Goal: Task Accomplishment & Management: Use online tool/utility

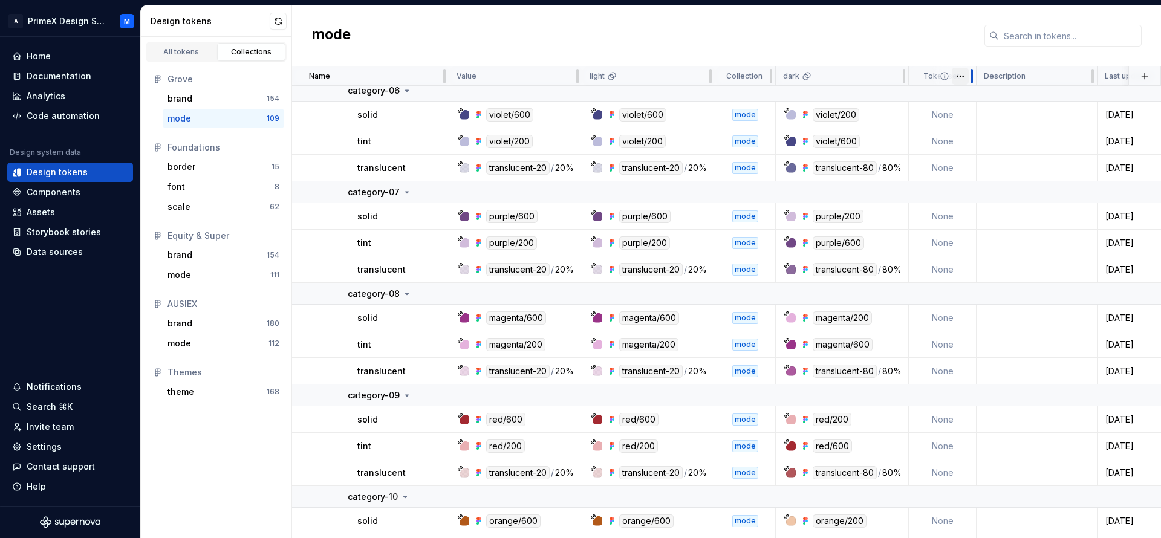
scroll to position [1536, 0]
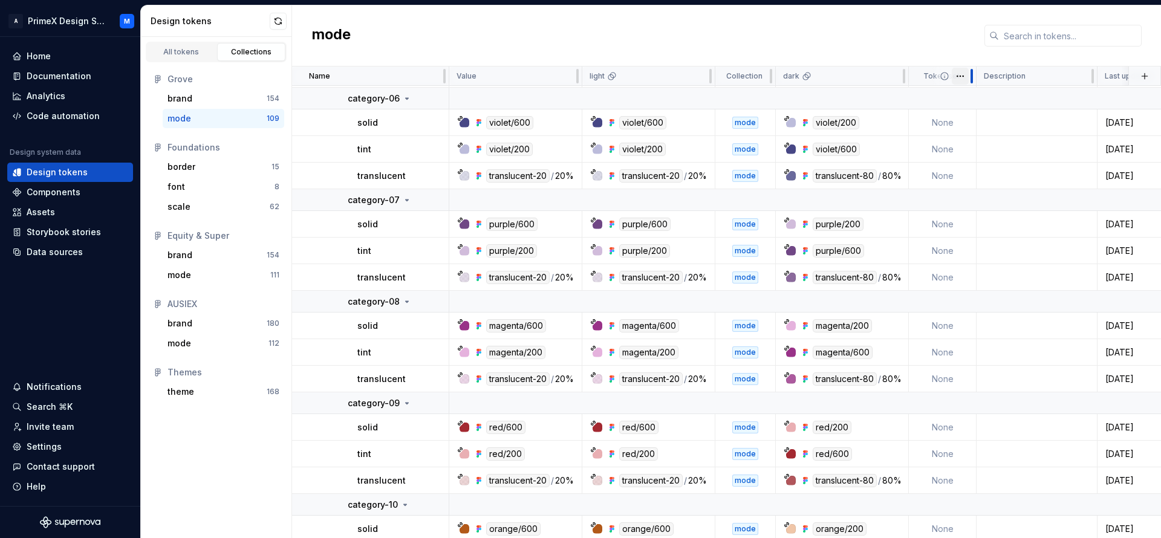
drag, startPoint x: 975, startPoint y: 76, endPoint x: 966, endPoint y: 77, distance: 9.2
click at [966, 77] on div "Token set" at bounding box center [943, 76] width 68 height 19
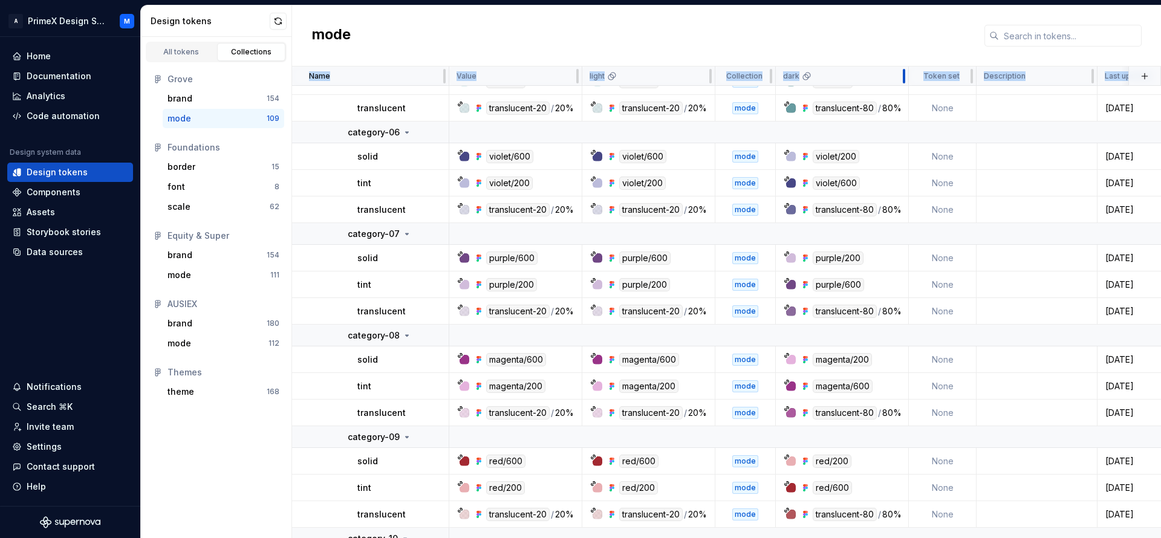
drag, startPoint x: 905, startPoint y: 73, endPoint x: 922, endPoint y: 74, distance: 17.0
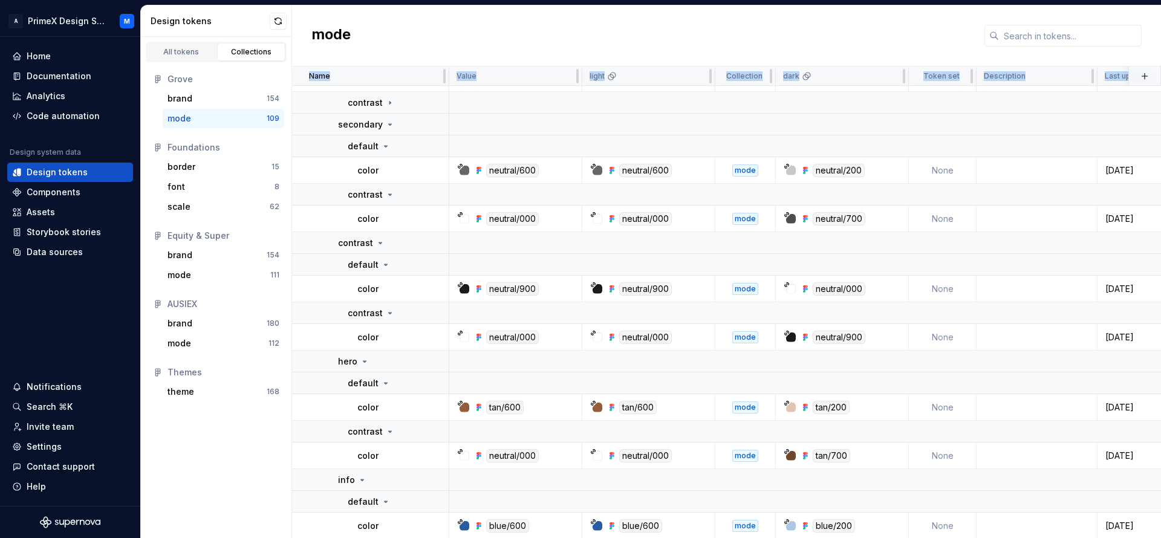
scroll to position [0, 0]
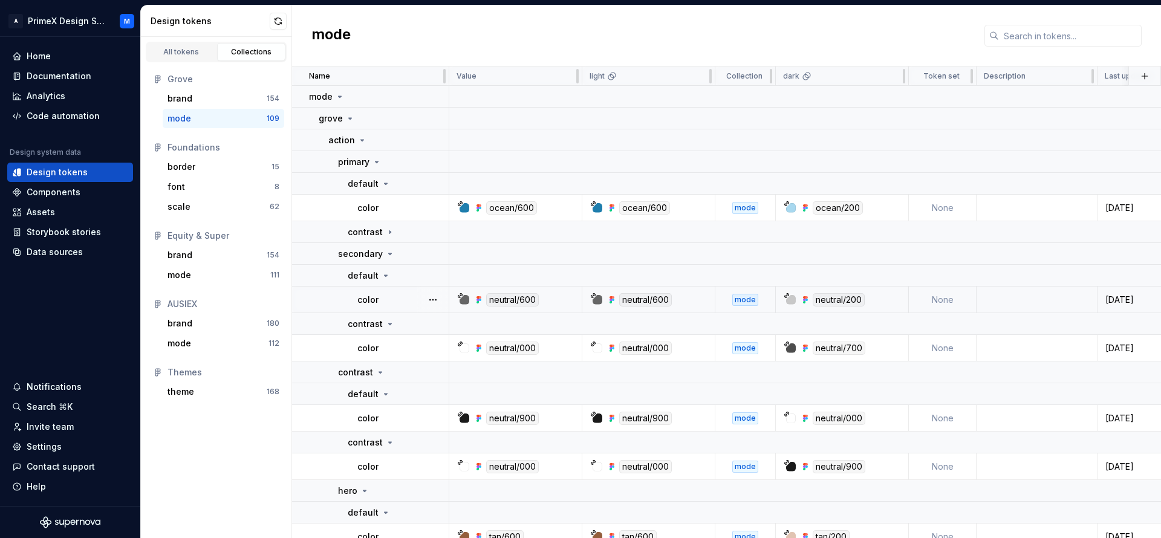
click at [750, 298] on div "mode" at bounding box center [745, 300] width 26 height 12
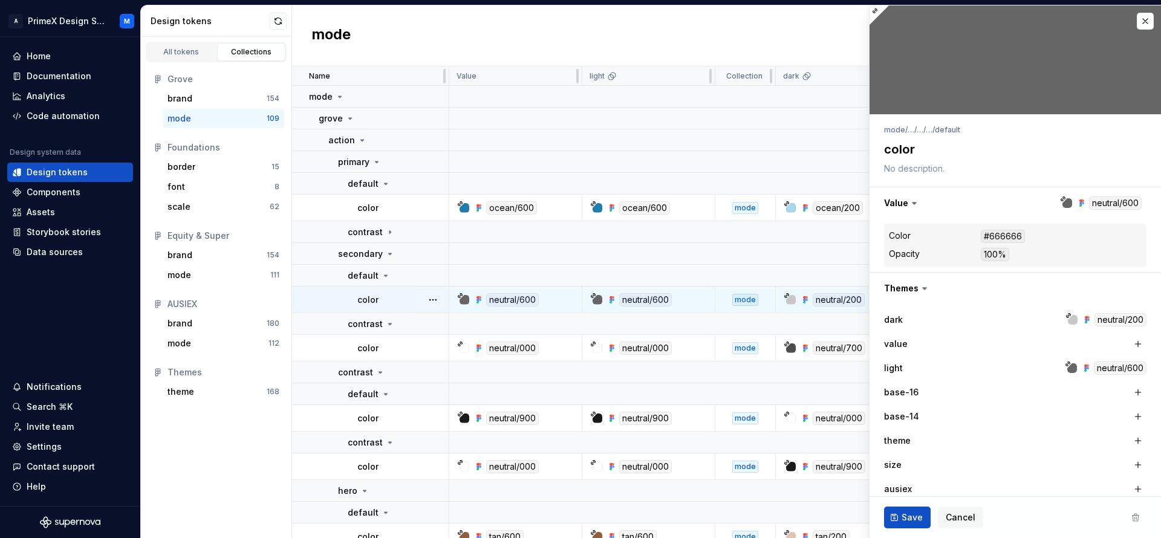
click at [919, 285] on icon at bounding box center [924, 288] width 12 height 12
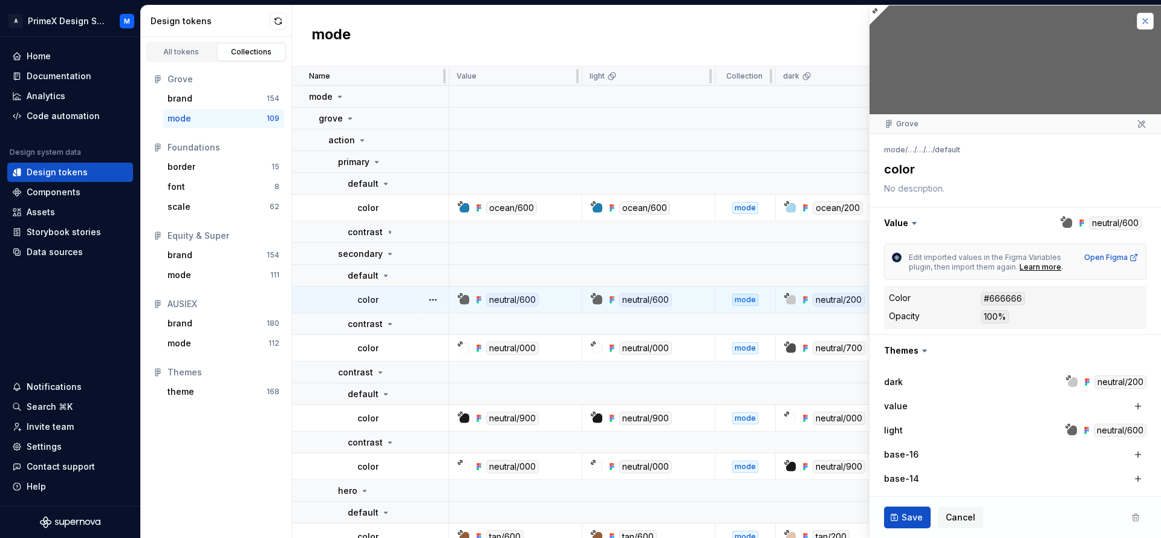
click at [1137, 20] on button "button" at bounding box center [1145, 21] width 17 height 17
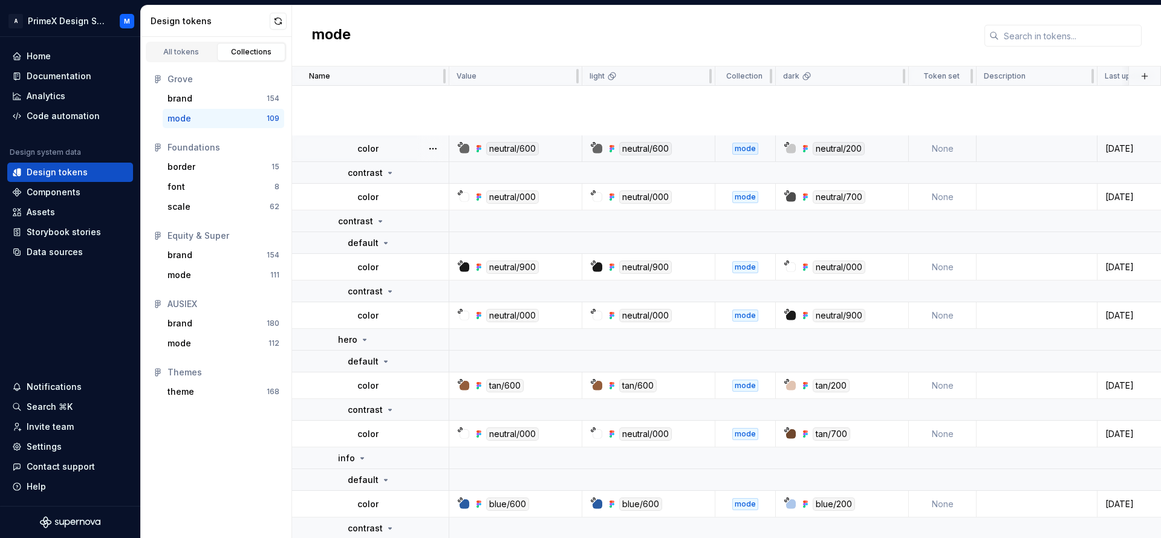
scroll to position [453, 0]
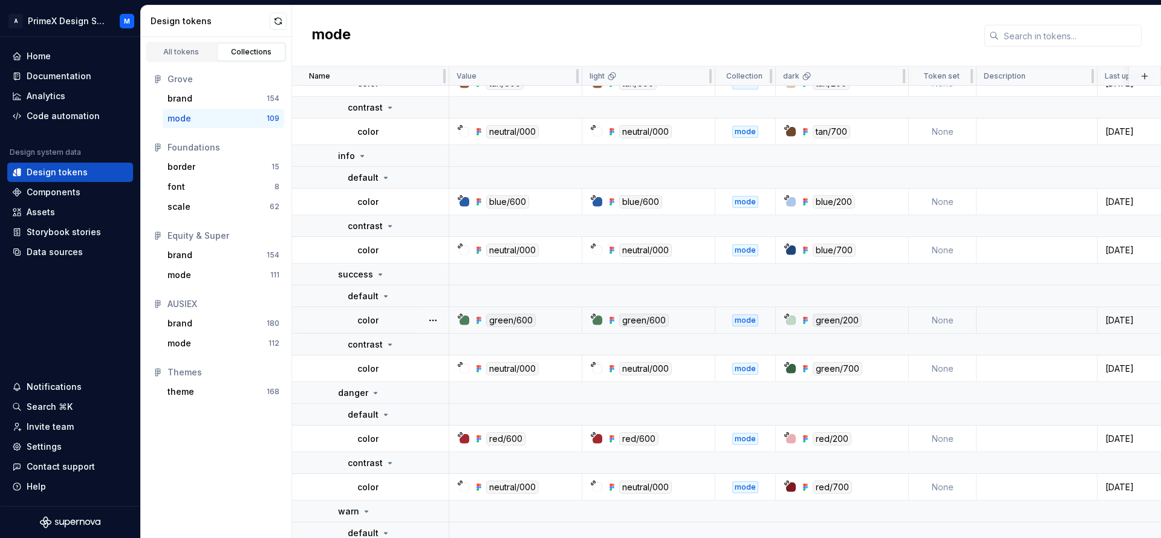
click at [467, 319] on div at bounding box center [464, 321] width 10 height 10
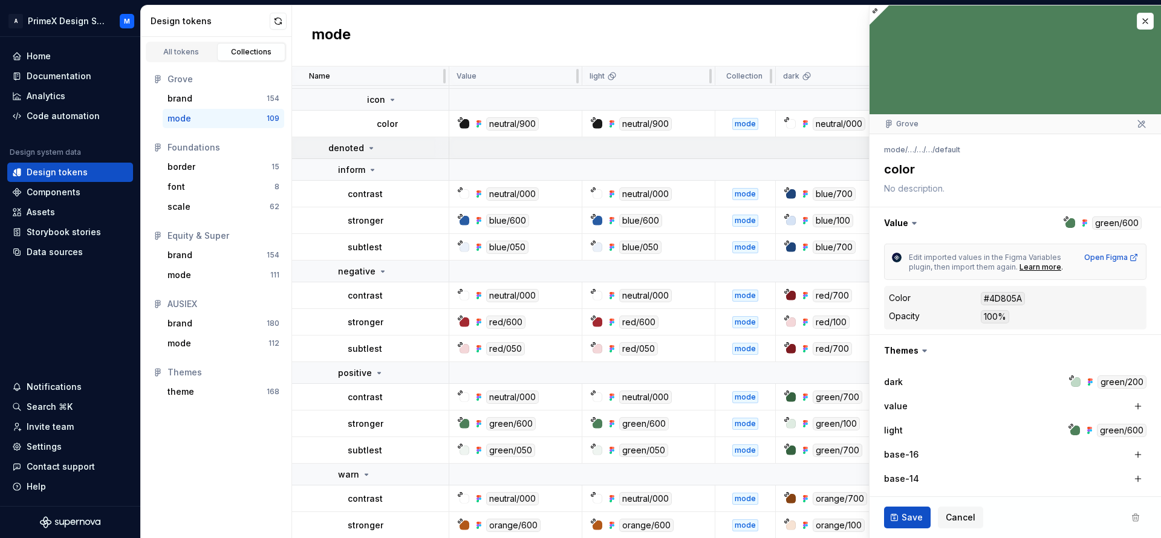
scroll to position [3476, 0]
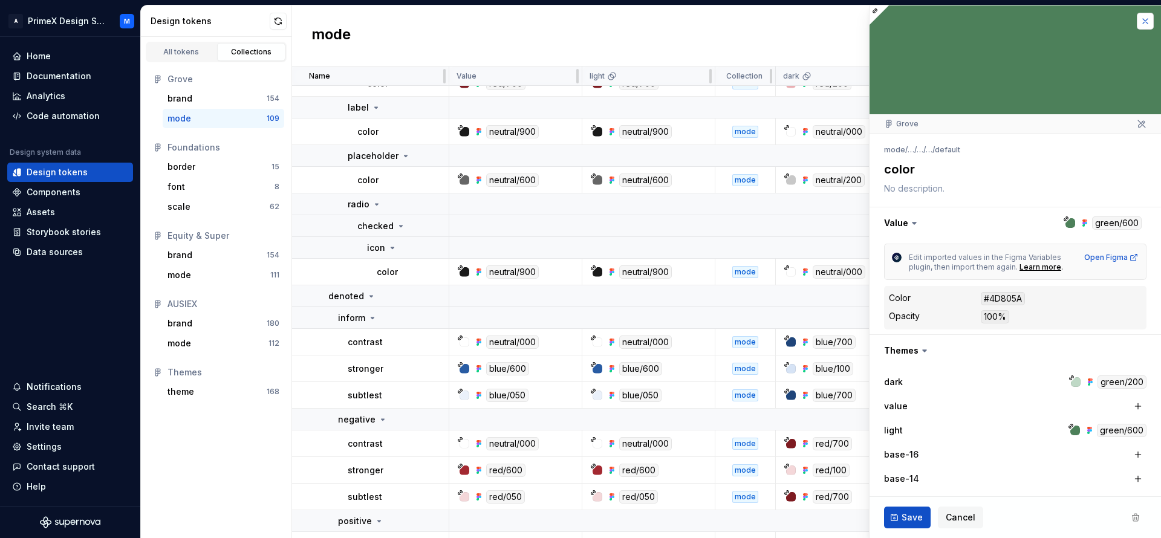
drag, startPoint x: 1134, startPoint y: 21, endPoint x: 1135, endPoint y: 28, distance: 6.8
click at [1137, 23] on button "button" at bounding box center [1145, 21] width 17 height 17
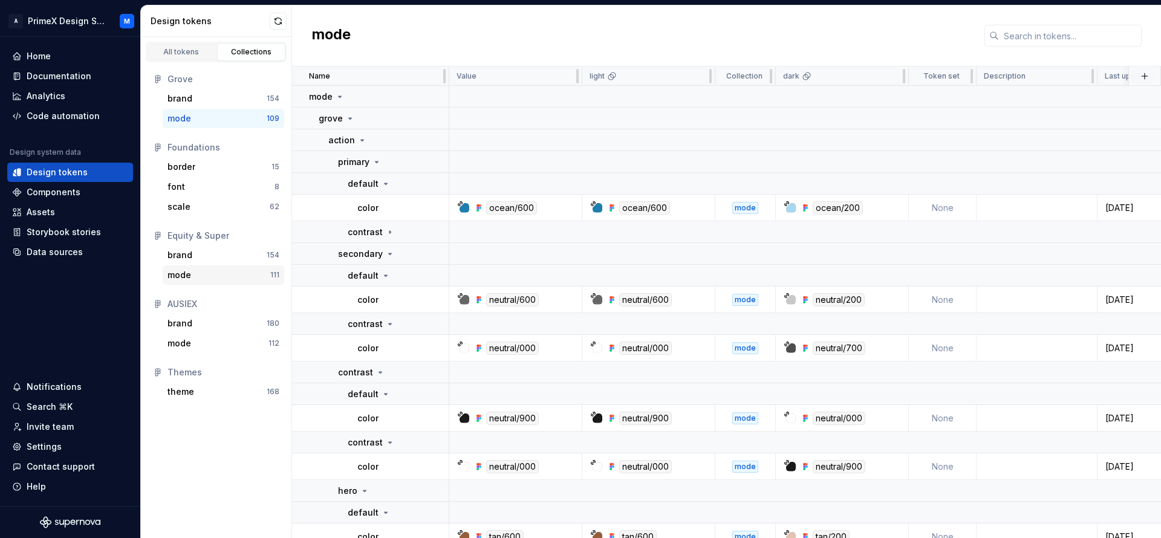
click at [239, 278] on div "mode" at bounding box center [218, 275] width 103 height 12
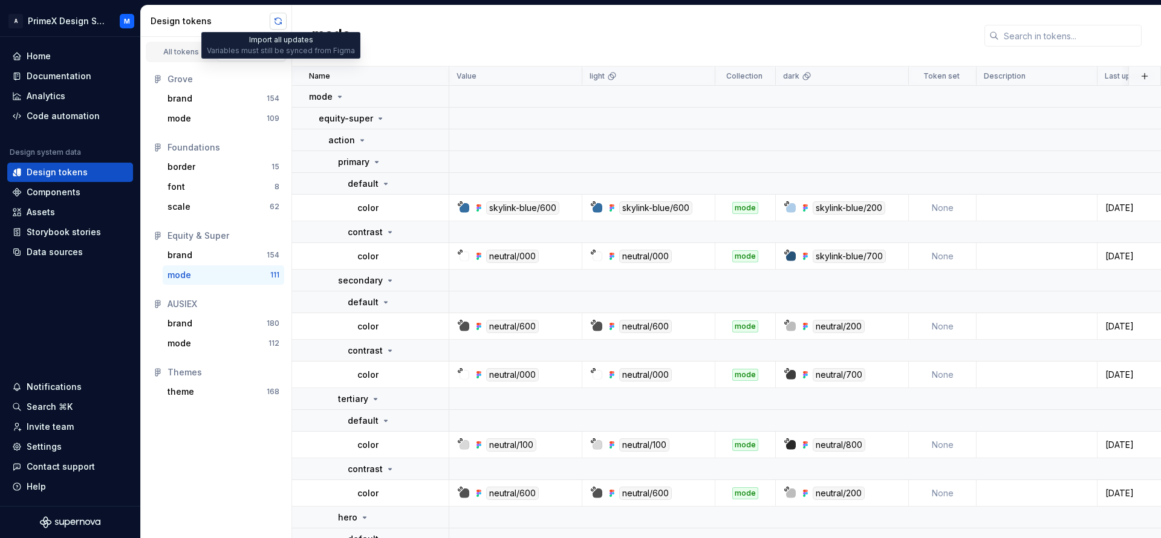
click at [276, 21] on button "button" at bounding box center [278, 21] width 17 height 17
click at [183, 57] on link "All tokens" at bounding box center [181, 52] width 69 height 18
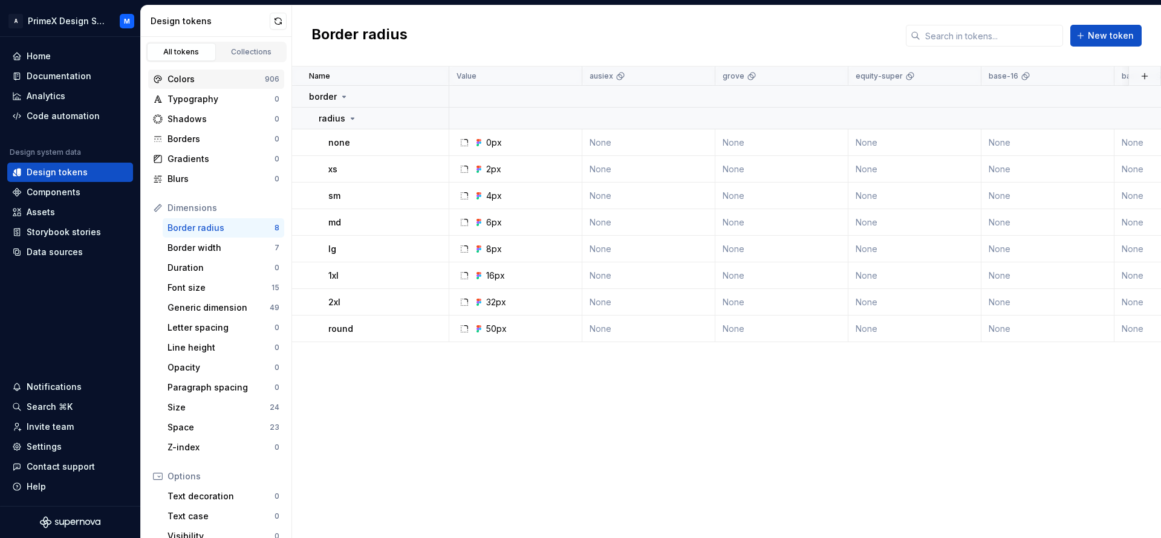
click at [209, 80] on div "Colors" at bounding box center [215, 79] width 97 height 12
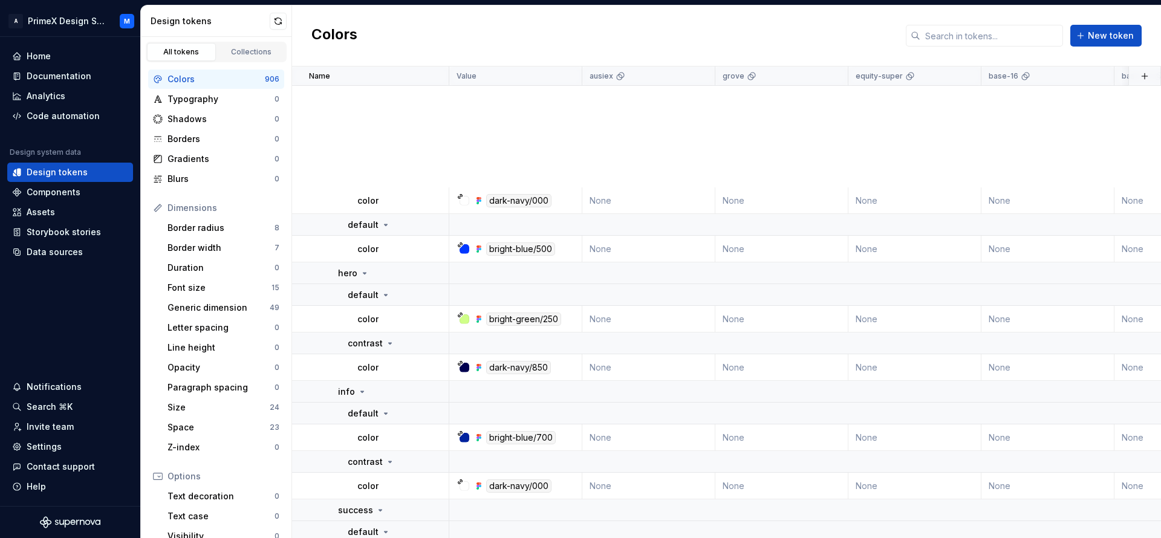
scroll to position [605, 0]
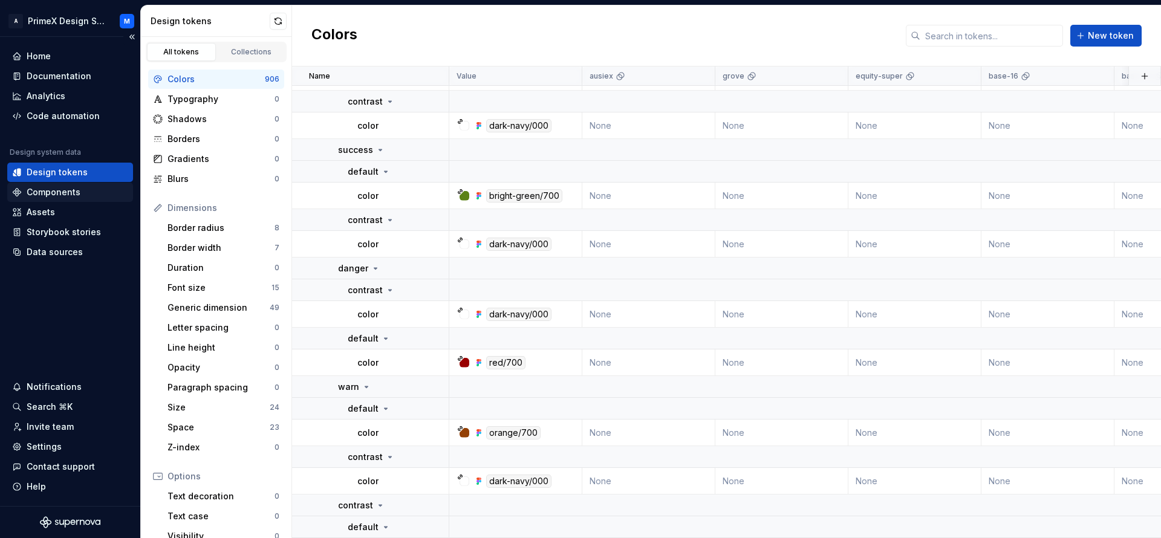
click at [101, 200] on div "Components" at bounding box center [70, 192] width 126 height 19
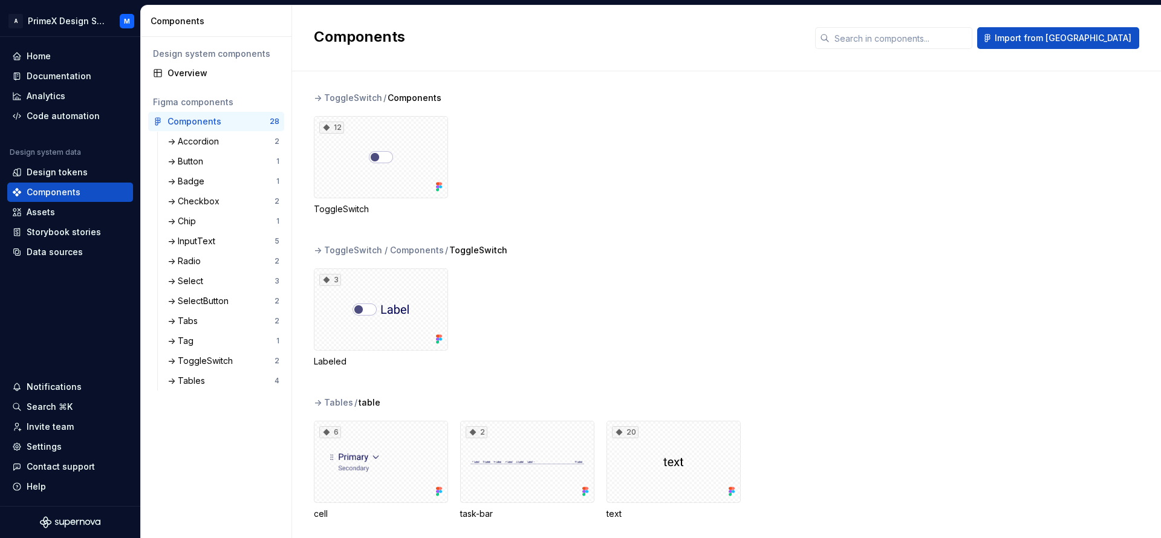
scroll to position [2733, 0]
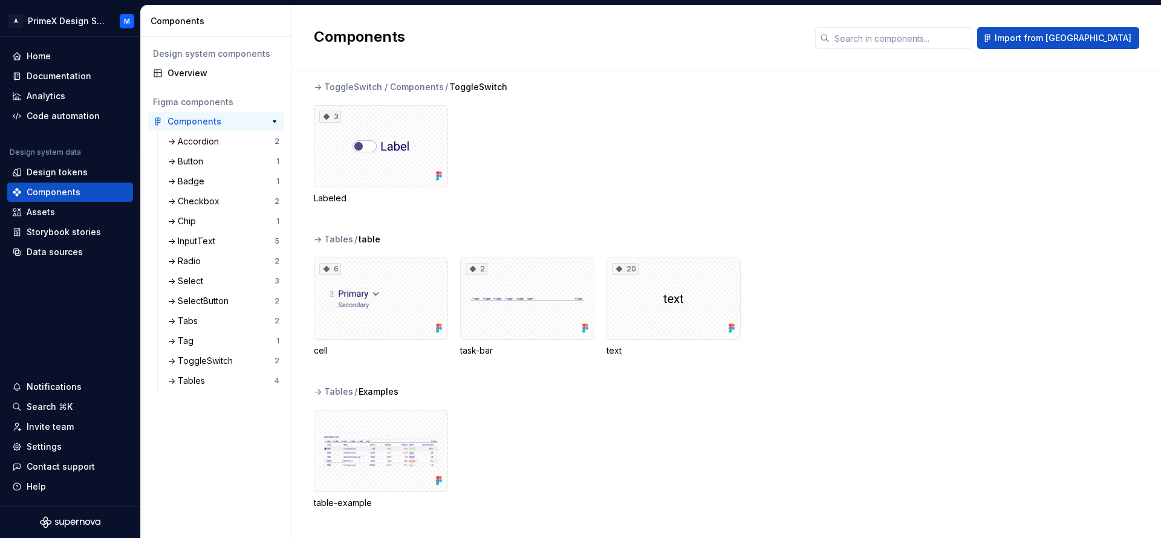
click at [239, 128] on div "Components 28" at bounding box center [216, 121] width 136 height 19
click at [273, 122] on button "button" at bounding box center [274, 121] width 17 height 17
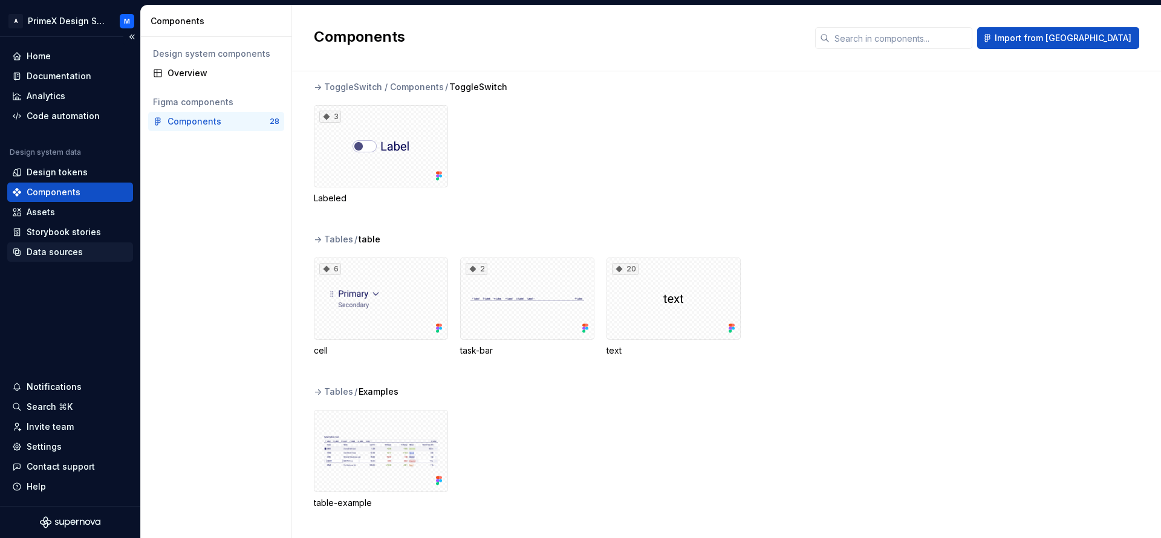
click at [114, 250] on div "Data sources" at bounding box center [70, 252] width 116 height 12
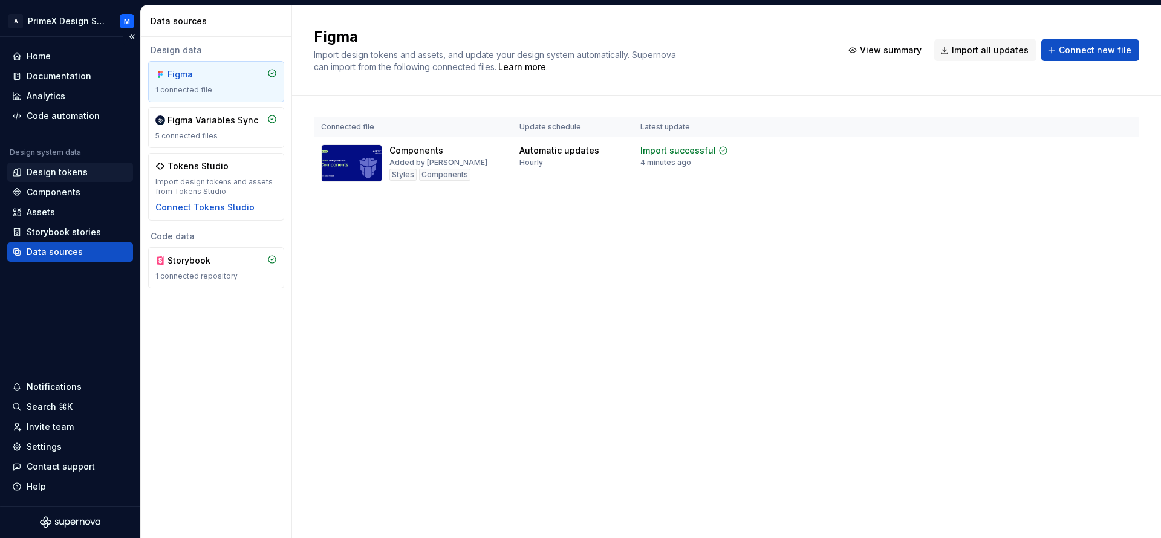
click at [80, 166] on div "Design tokens" at bounding box center [57, 172] width 61 height 12
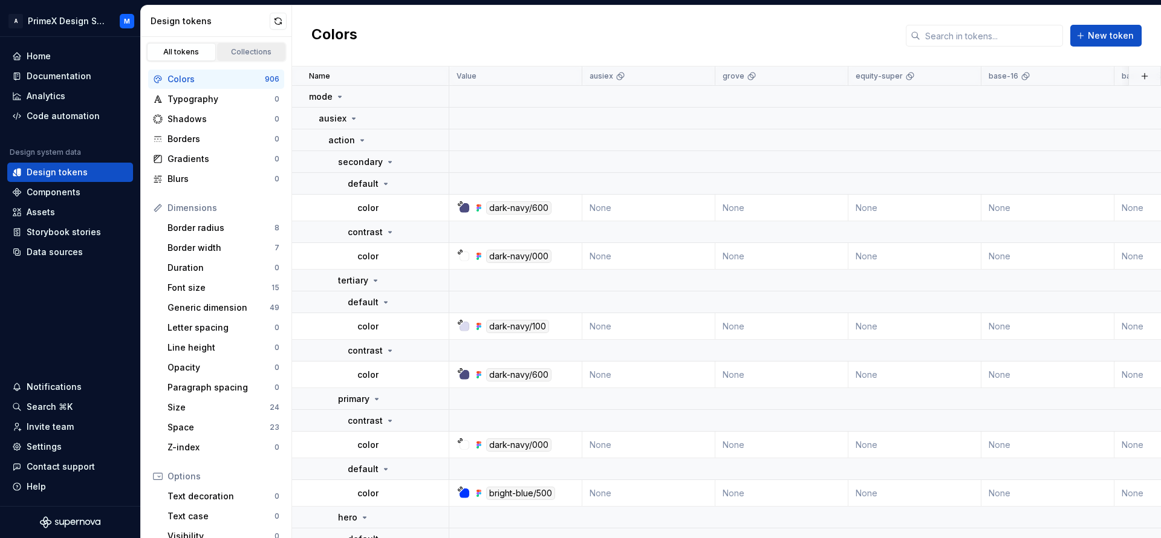
click at [259, 50] on div "Collections" at bounding box center [251, 52] width 60 height 10
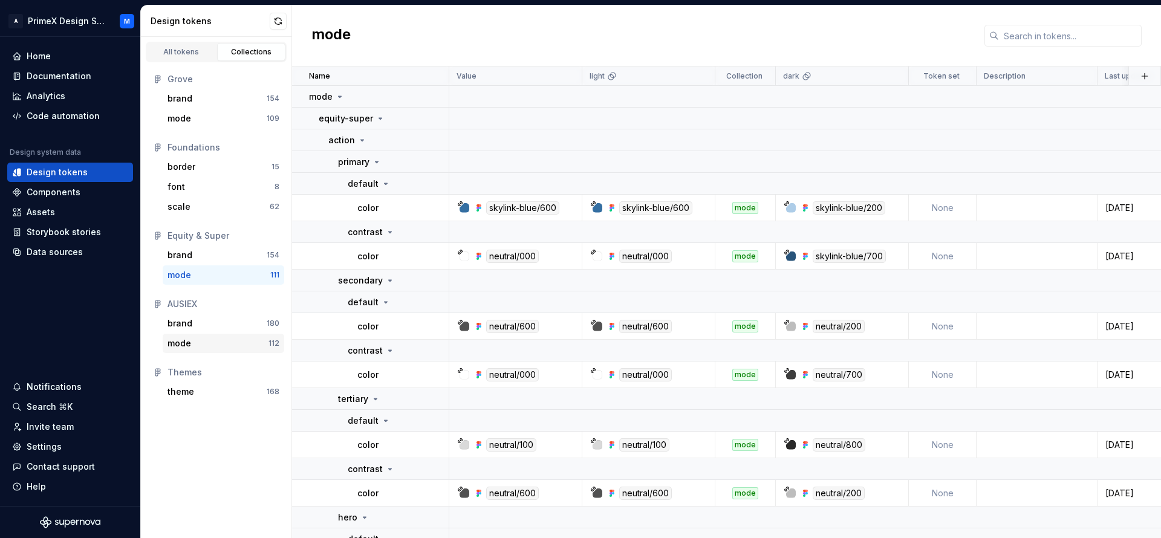
click at [229, 348] on div "mode" at bounding box center [217, 343] width 101 height 12
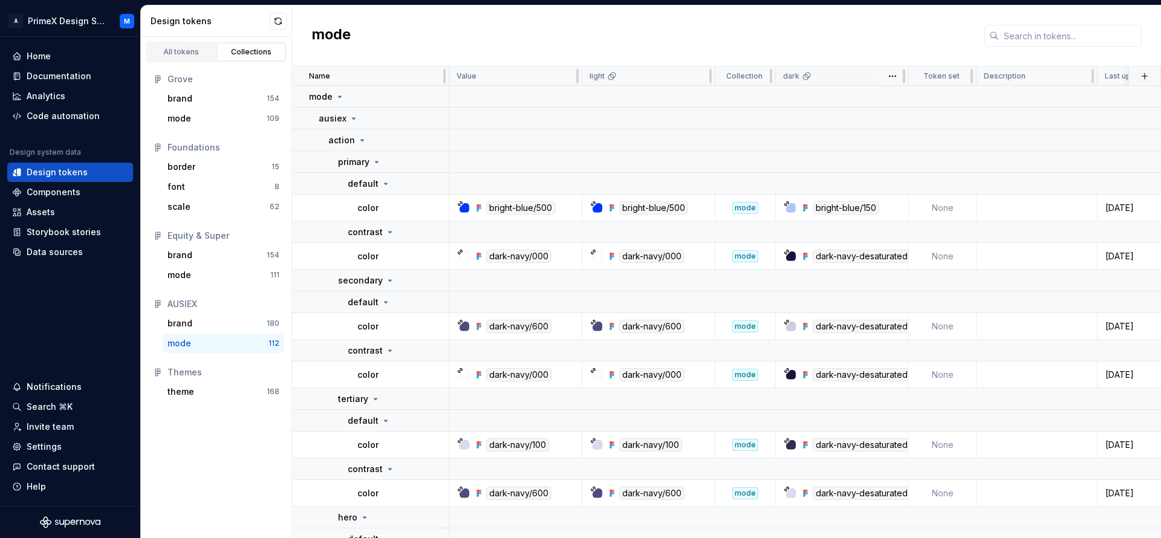
click at [800, 70] on div "dark" at bounding box center [842, 76] width 133 height 19
click at [893, 72] on html "A PrimeX Design System M Home Documentation Analytics Code automation Design sy…" at bounding box center [580, 269] width 1161 height 538
click at [855, 32] on html "A PrimeX Design System M Home Documentation Analytics Code automation Design sy…" at bounding box center [580, 269] width 1161 height 538
click at [577, 320] on div "dark-navy/600" at bounding box center [519, 326] width 124 height 13
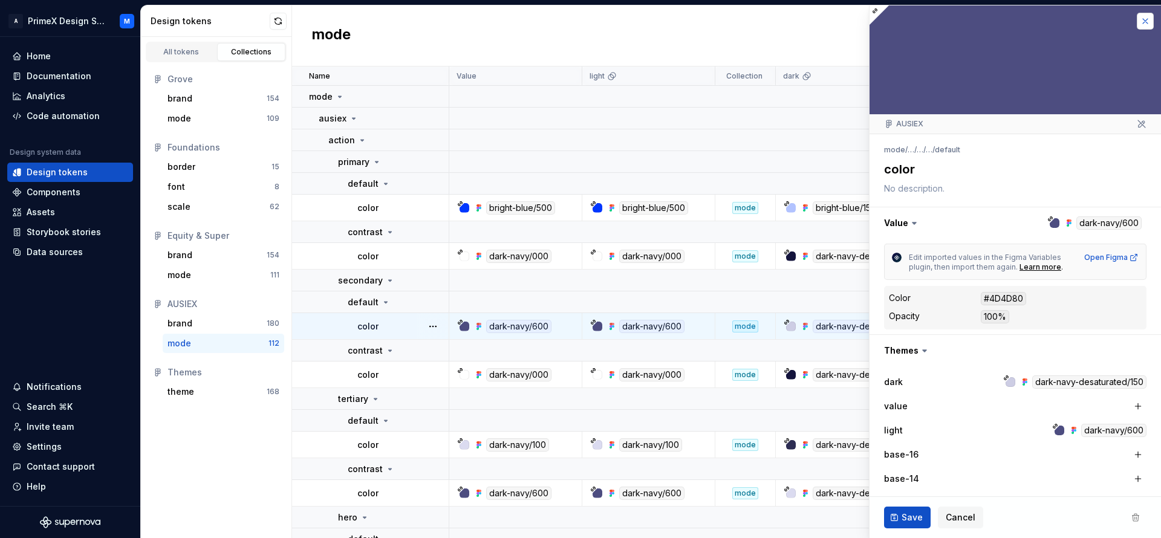
click at [1137, 23] on button "button" at bounding box center [1145, 21] width 17 height 17
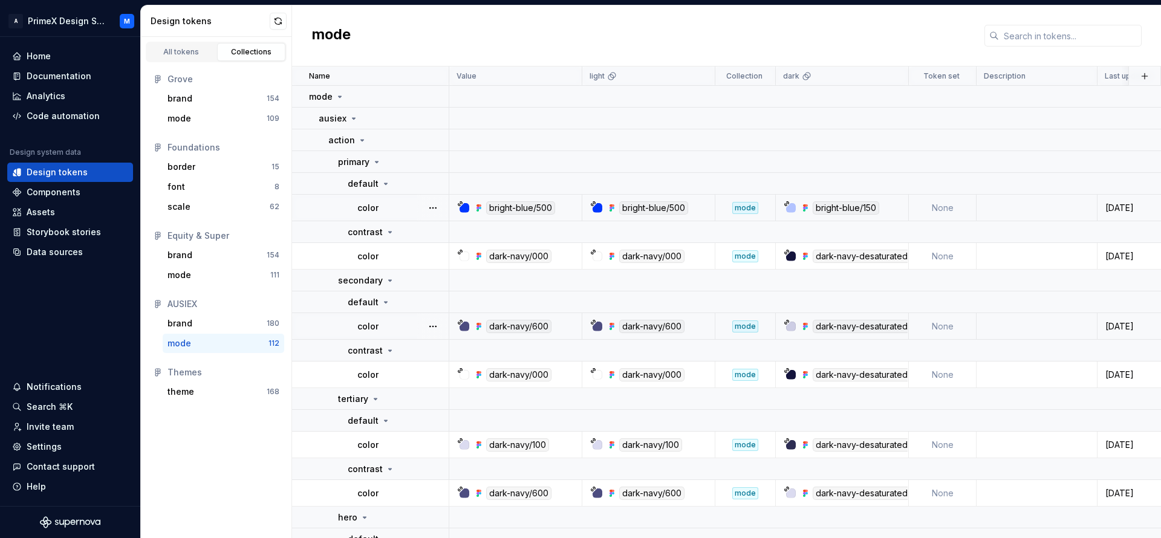
click at [750, 206] on div "mode" at bounding box center [745, 208] width 26 height 12
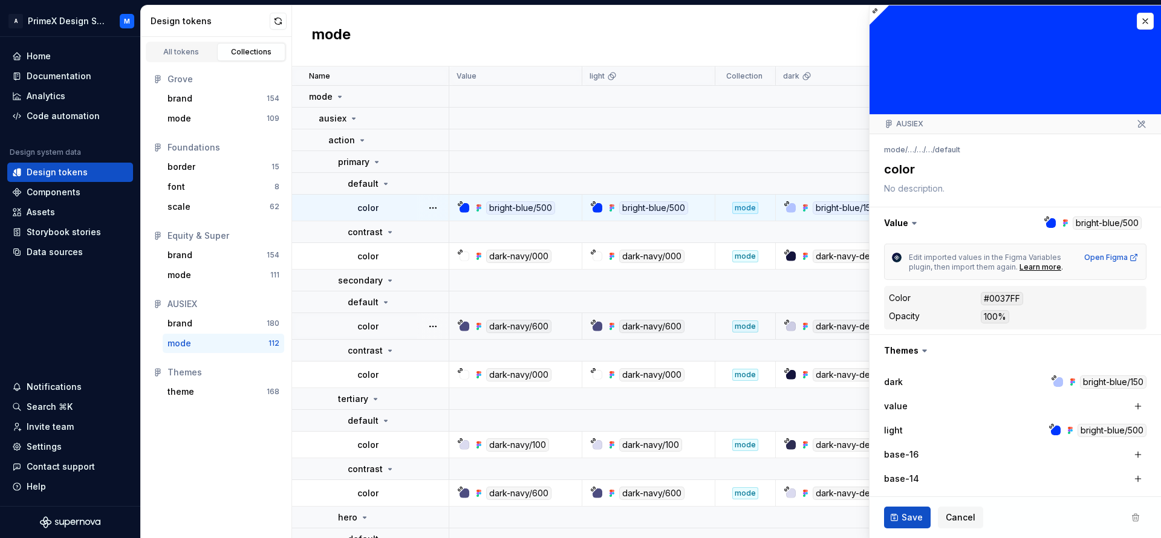
type textarea "*"
click at [1137, 19] on button "button" at bounding box center [1145, 21] width 17 height 17
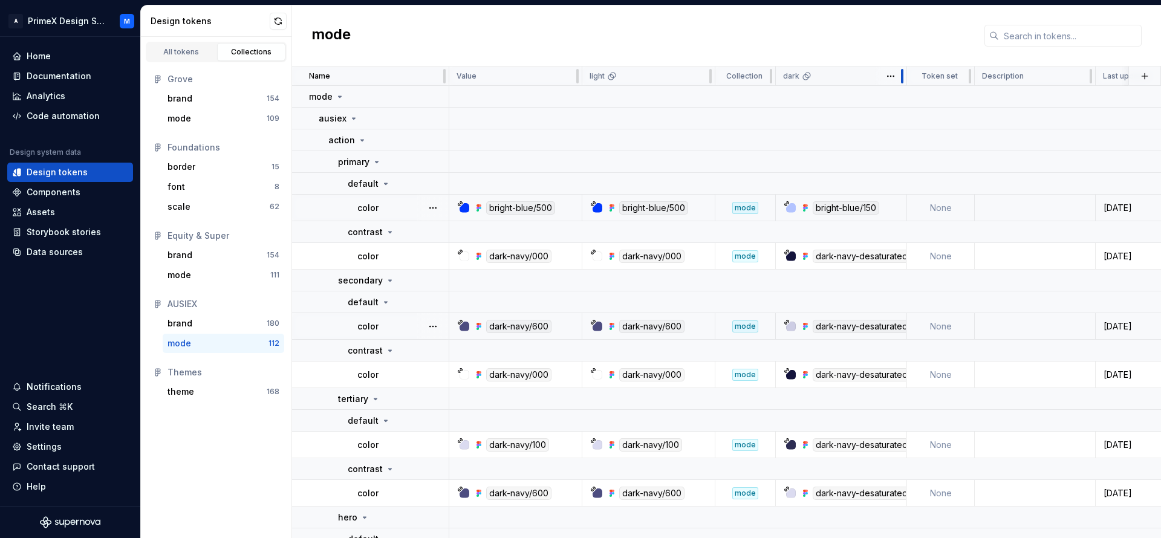
click at [900, 79] on div at bounding box center [902, 76] width 10 height 19
drag, startPoint x: 900, startPoint y: 79, endPoint x: 888, endPoint y: 82, distance: 12.5
click at [888, 82] on div at bounding box center [889, 76] width 10 height 19
click at [349, 119] on icon at bounding box center [354, 119] width 10 height 10
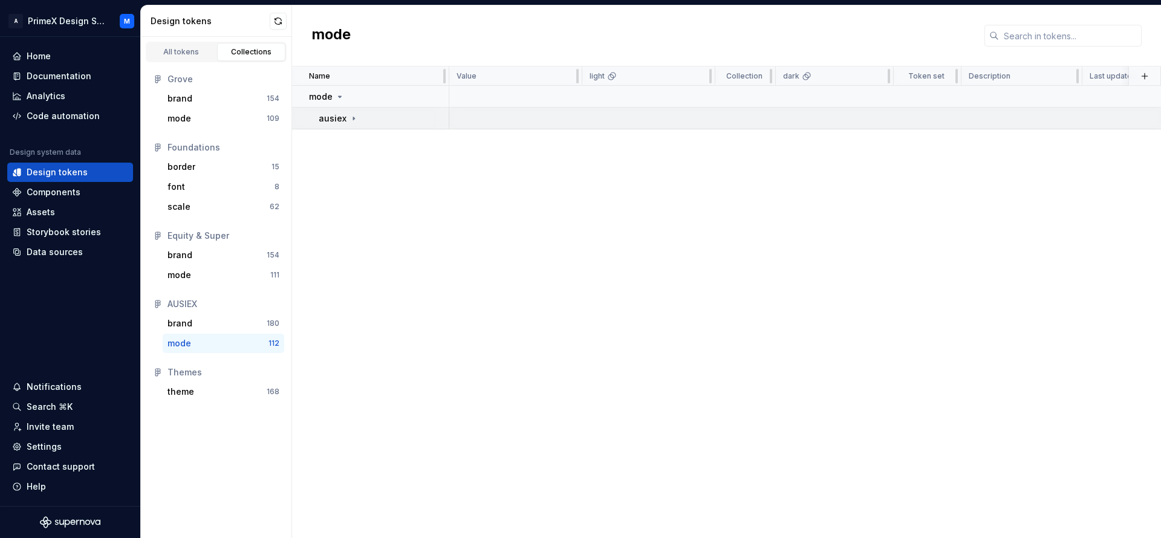
click at [349, 117] on icon at bounding box center [354, 119] width 10 height 10
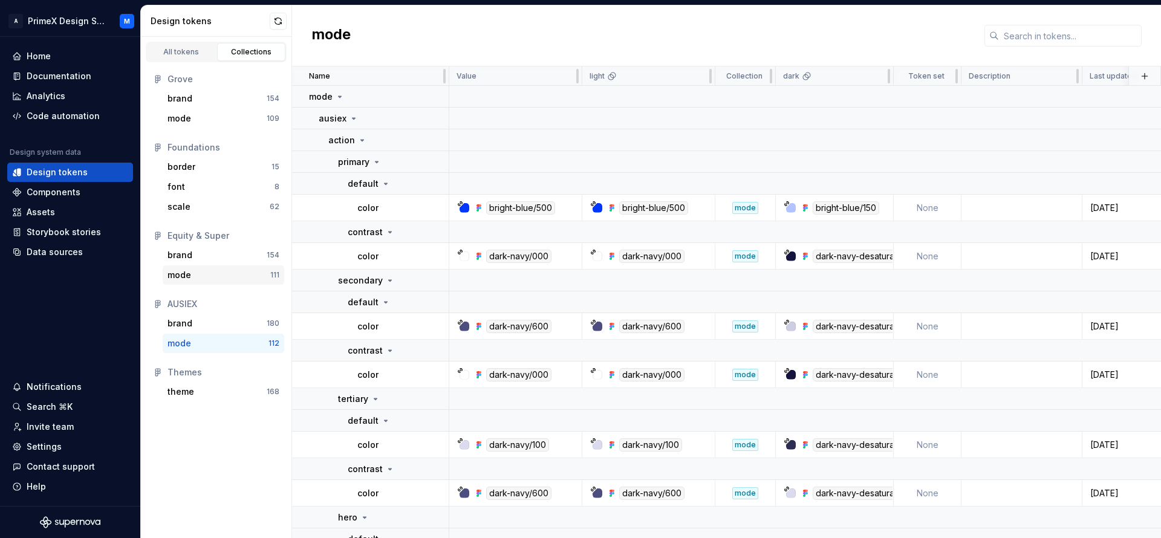
click at [228, 270] on div "mode" at bounding box center [218, 275] width 103 height 12
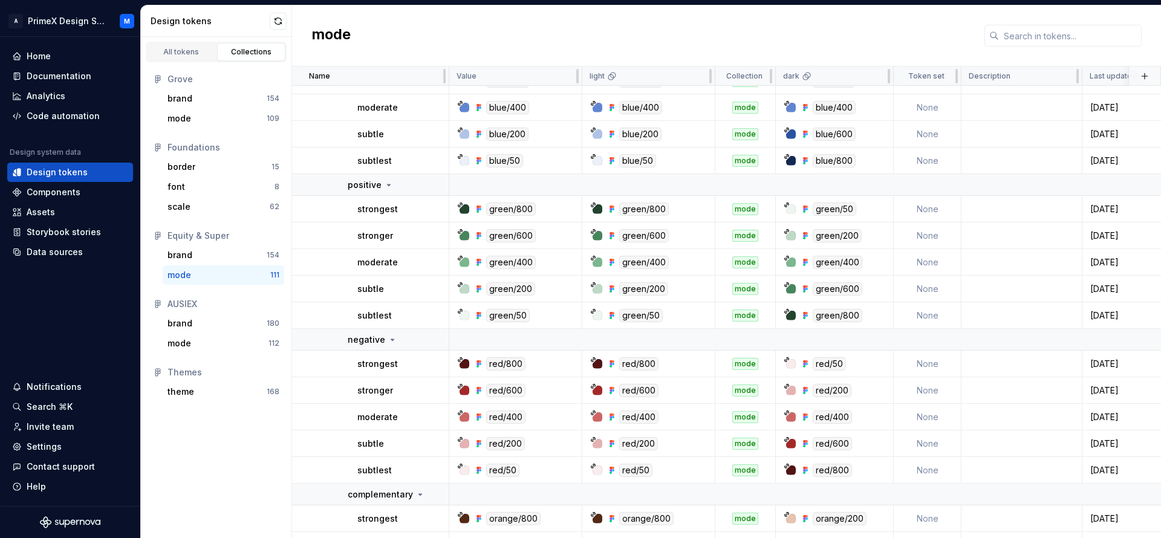
scroll to position [2479, 0]
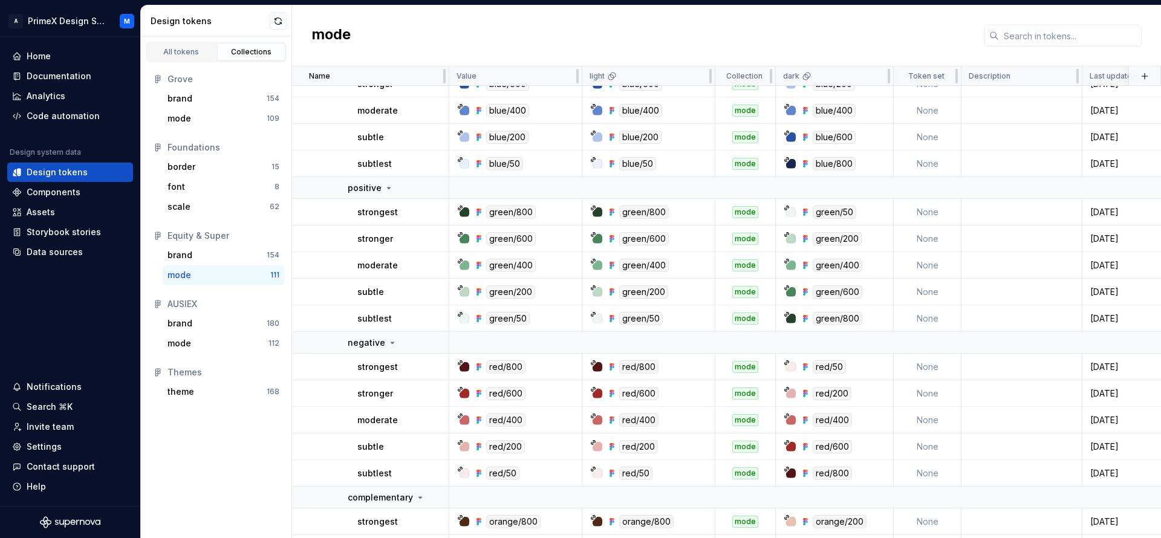
click at [207, 265] on div "mode 111" at bounding box center [224, 274] width 122 height 19
click at [212, 256] on div "brand" at bounding box center [216, 255] width 99 height 12
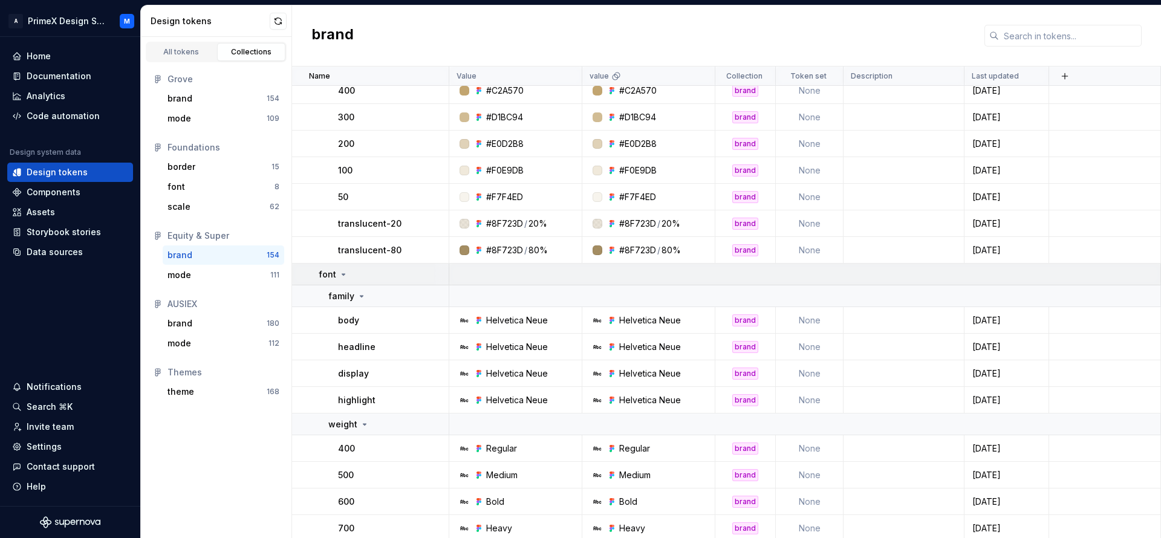
scroll to position [4015, 0]
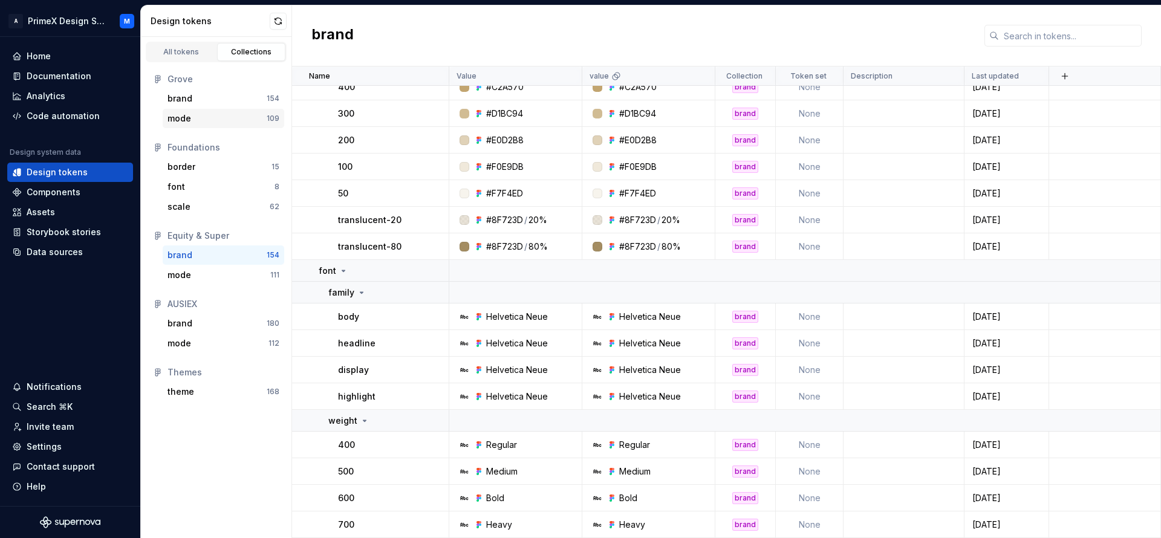
click at [267, 117] on div "109" at bounding box center [273, 119] width 13 height 10
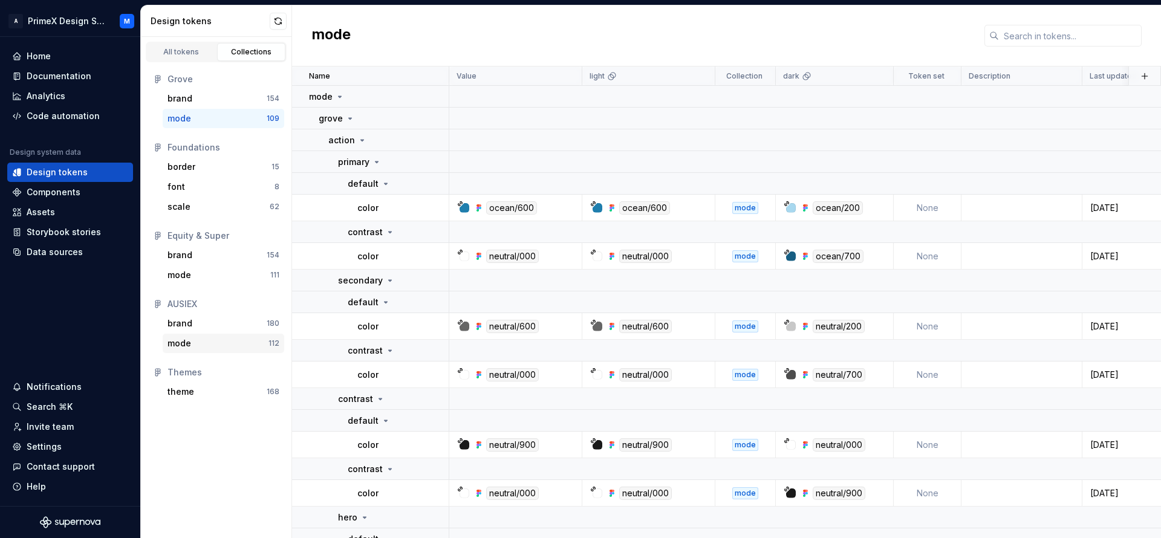
click at [210, 348] on div "mode" at bounding box center [217, 343] width 101 height 12
click at [212, 271] on div "mode" at bounding box center [218, 275] width 103 height 12
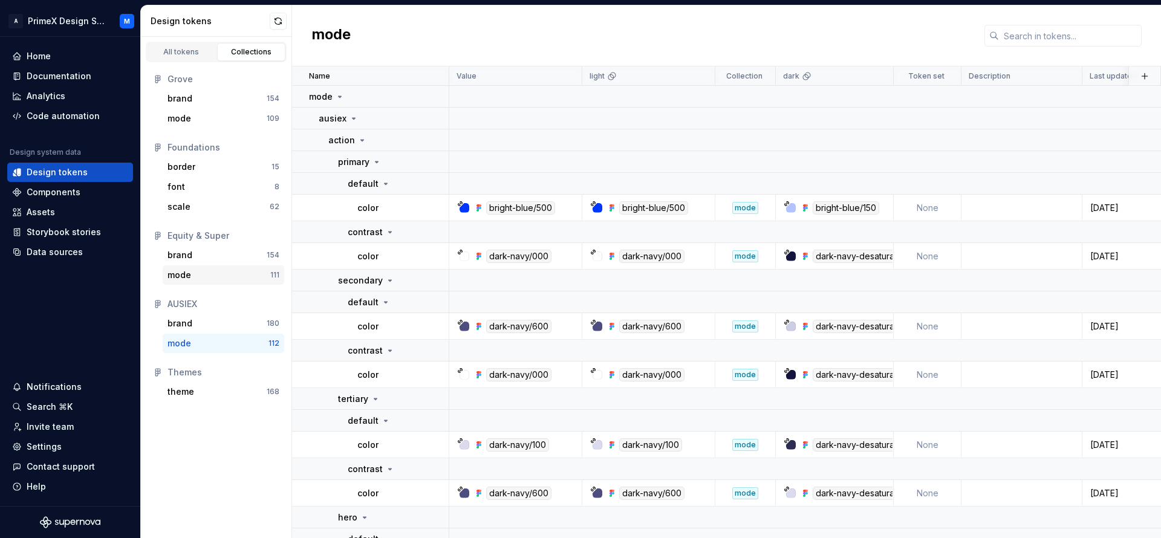
click at [212, 271] on div "mode" at bounding box center [218, 275] width 103 height 12
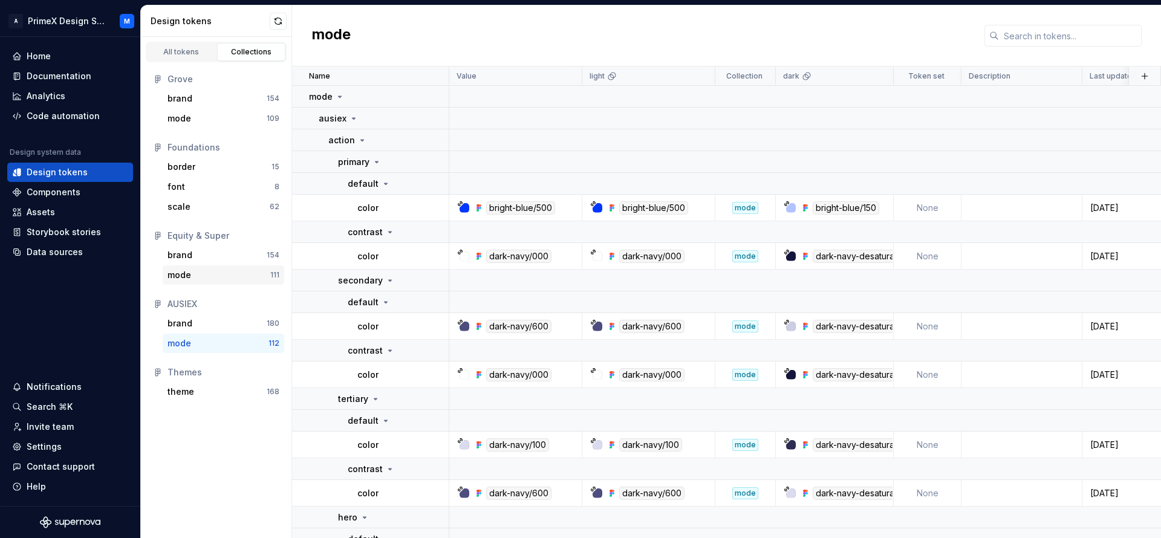
click at [233, 267] on div "mode 111" at bounding box center [224, 274] width 122 height 19
click at [227, 201] on div "scale" at bounding box center [218, 207] width 102 height 12
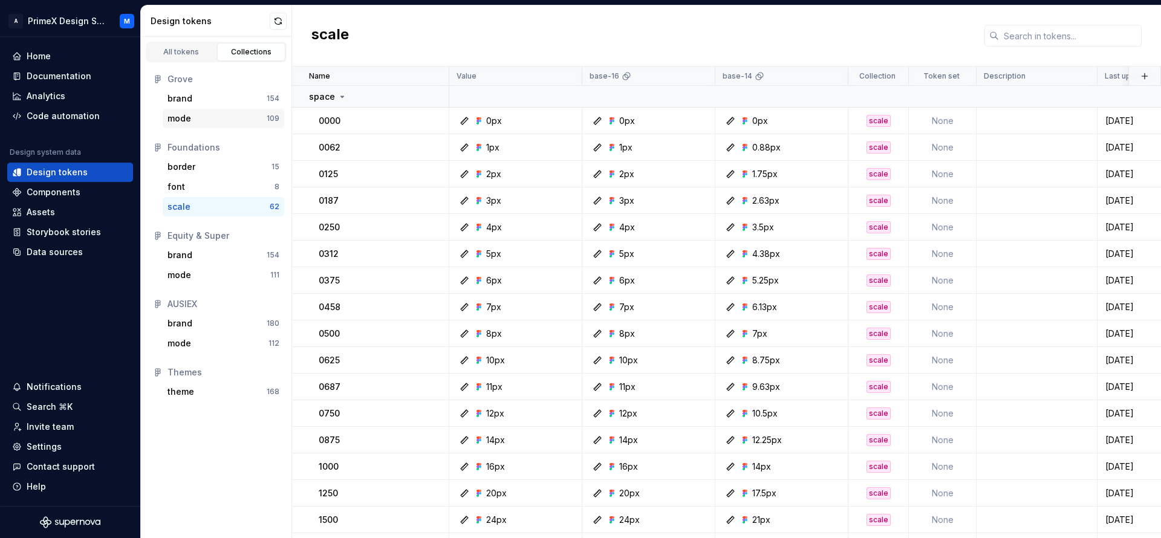
click at [190, 116] on div "mode" at bounding box center [179, 118] width 24 height 12
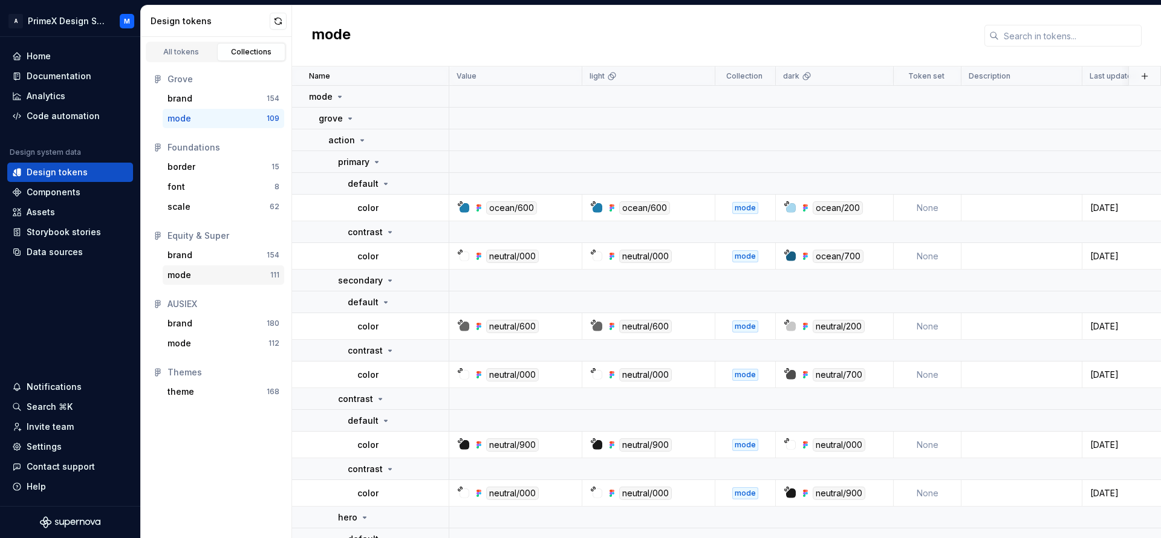
click at [209, 278] on div "mode" at bounding box center [218, 275] width 103 height 12
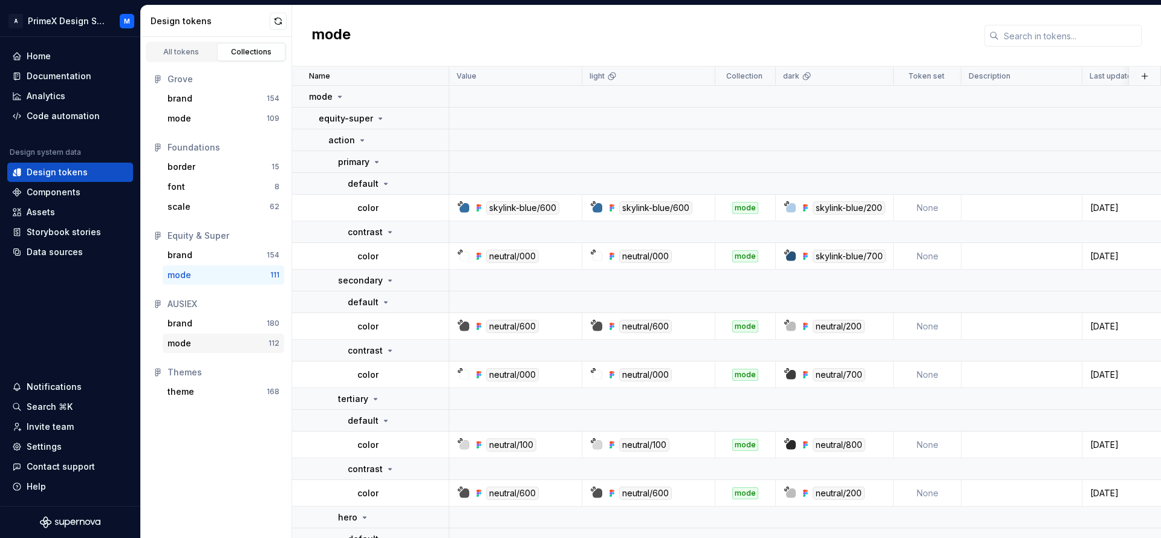
click at [250, 341] on div "mode" at bounding box center [217, 343] width 101 height 12
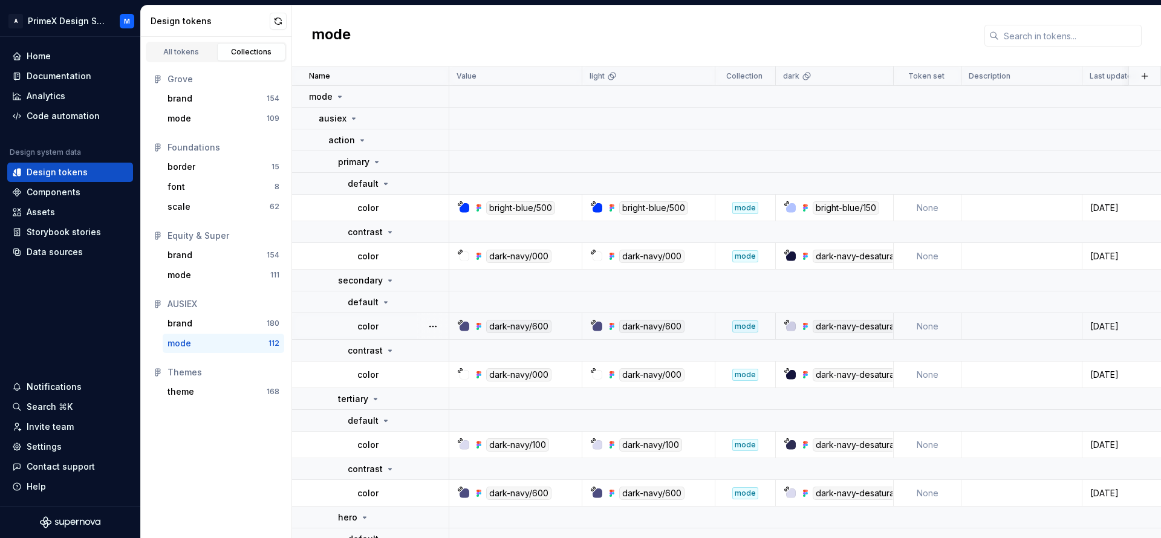
click at [401, 316] on td "color" at bounding box center [370, 326] width 157 height 27
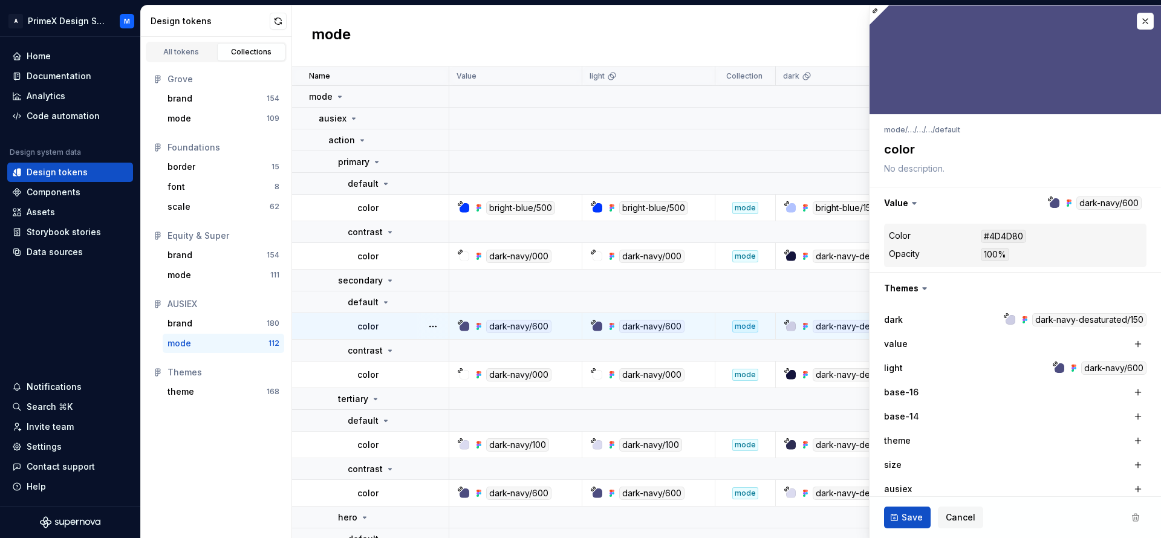
click at [401, 316] on td "color" at bounding box center [370, 326] width 157 height 27
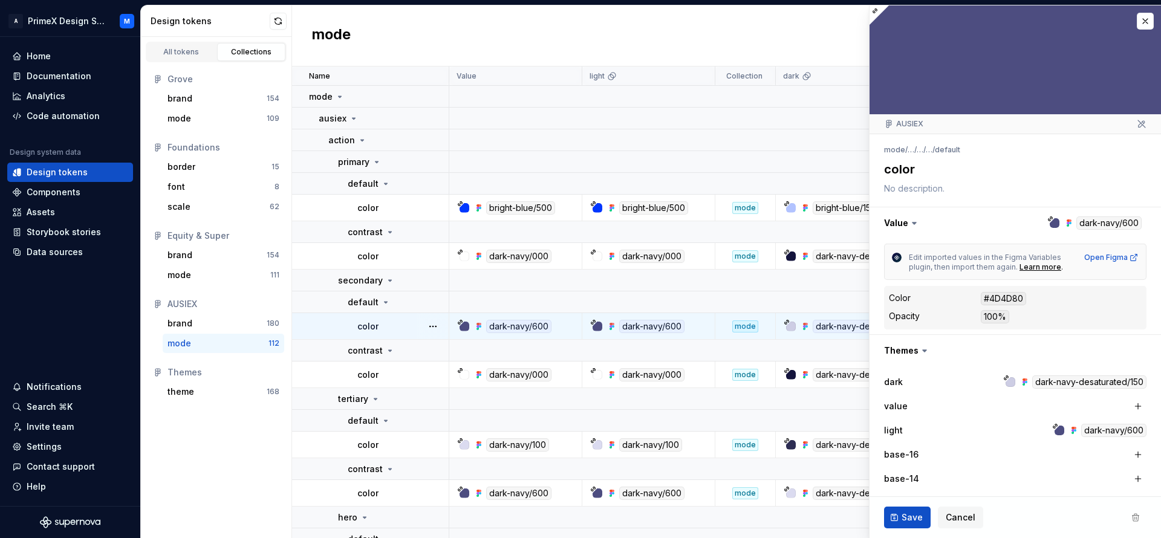
type textarea "*"
click at [1137, 22] on button "button" at bounding box center [1145, 21] width 17 height 17
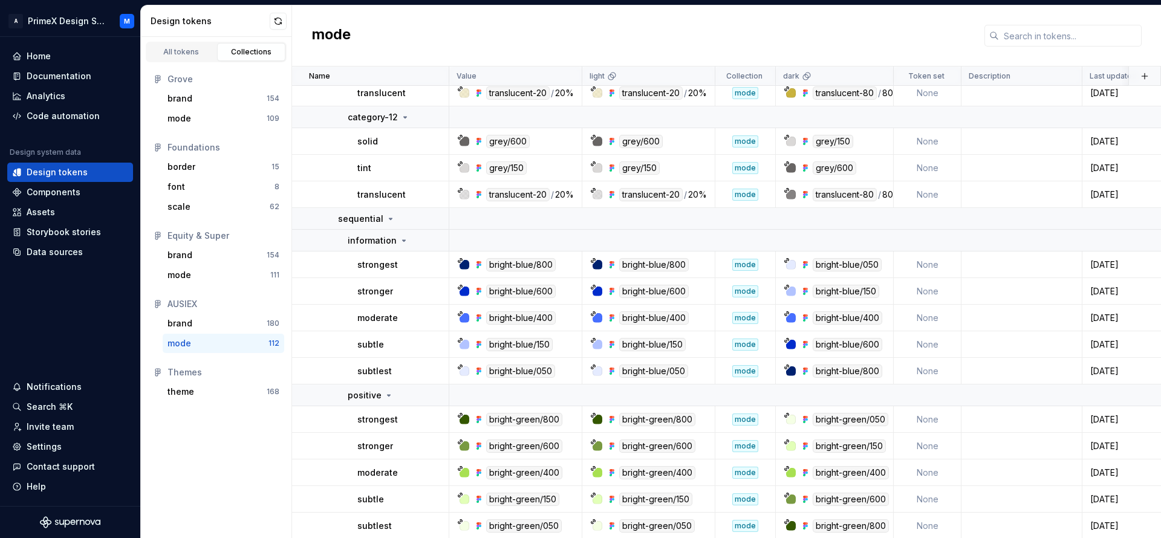
scroll to position [2271, 0]
click at [878, 82] on html "A PrimeX Design System M Home Documentation Analytics Code automation Design sy…" at bounding box center [580, 269] width 1161 height 538
click at [1065, 129] on html "A PrimeX Design System M Home Documentation Analytics Code automation Design sy…" at bounding box center [580, 269] width 1161 height 538
click at [131, 42] on button "Collapse sidebar" at bounding box center [131, 36] width 17 height 17
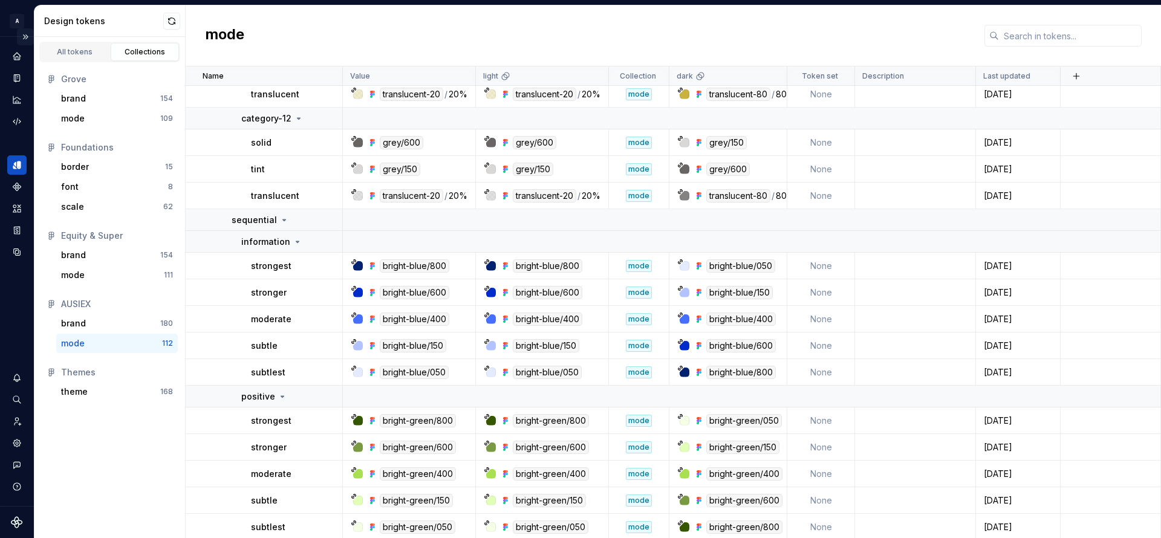
click at [26, 35] on button "Expand sidebar" at bounding box center [25, 36] width 17 height 17
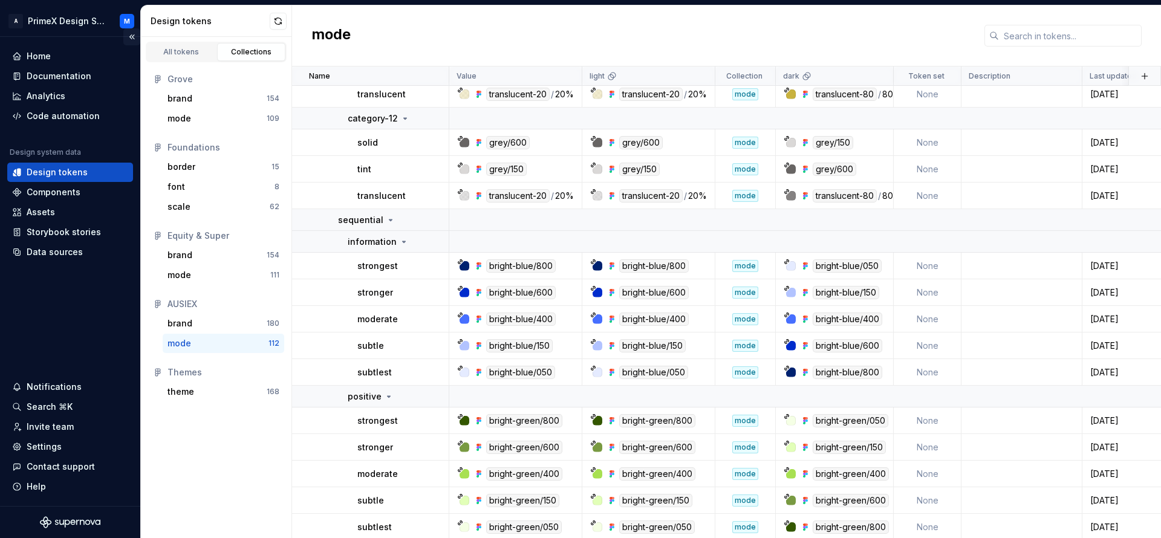
click at [135, 37] on button "Collapse sidebar" at bounding box center [131, 36] width 17 height 17
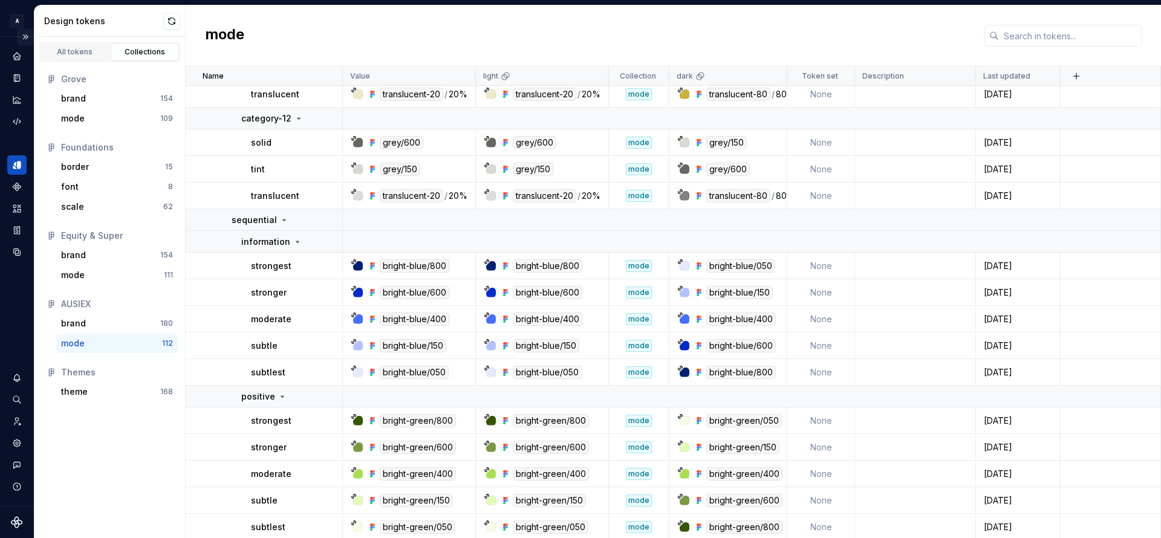
click at [27, 39] on button "Expand sidebar" at bounding box center [25, 36] width 17 height 17
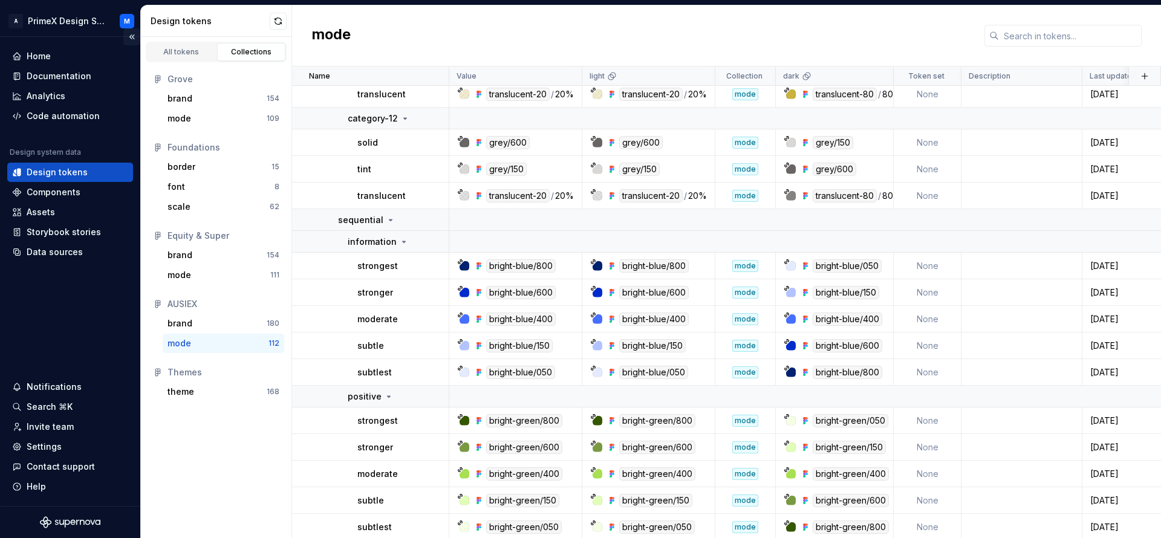
click at [131, 37] on button "Collapse sidebar" at bounding box center [131, 36] width 17 height 17
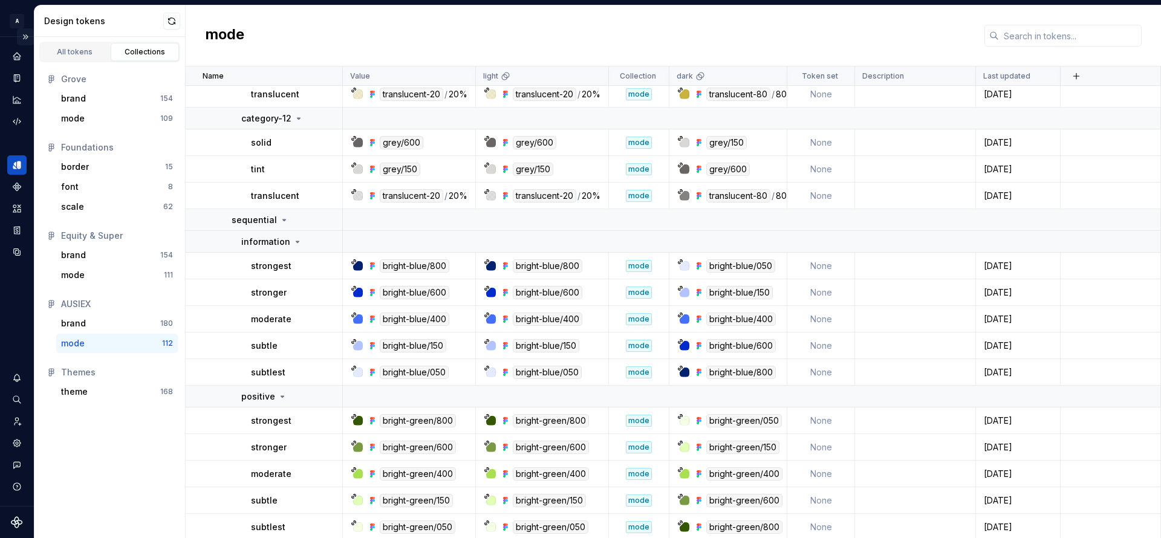
click at [25, 40] on button "Expand sidebar" at bounding box center [25, 36] width 17 height 17
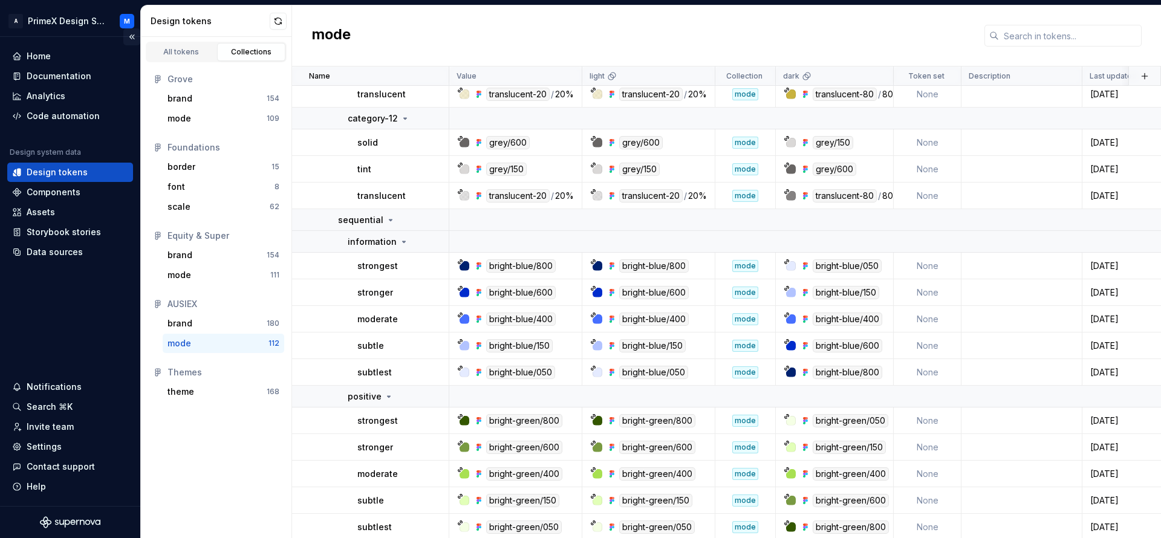
click at [134, 35] on button "Collapse sidebar" at bounding box center [131, 36] width 17 height 17
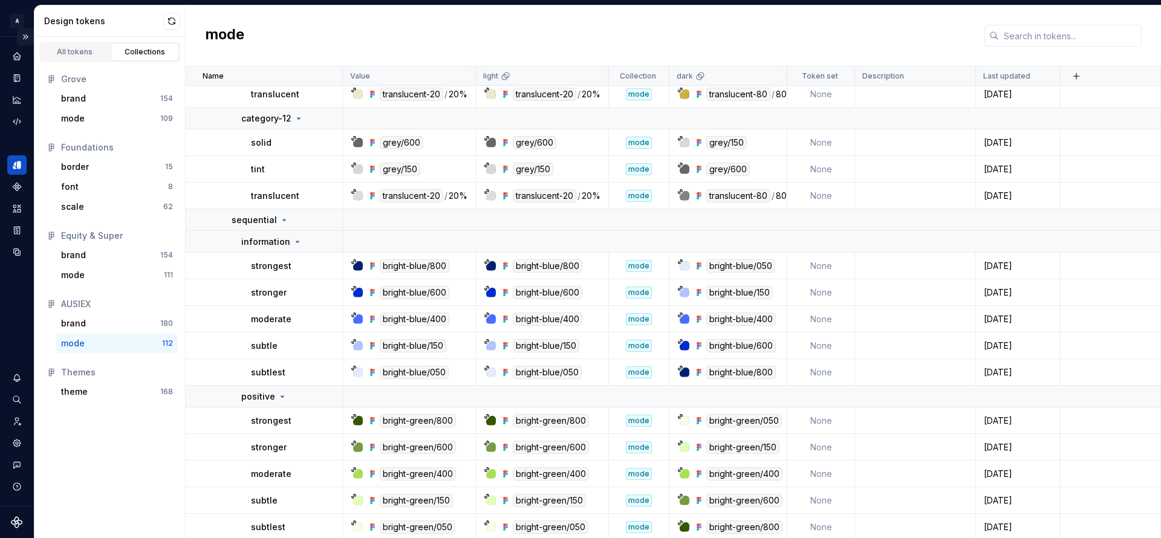
click at [30, 36] on button "Expand sidebar" at bounding box center [25, 36] width 17 height 17
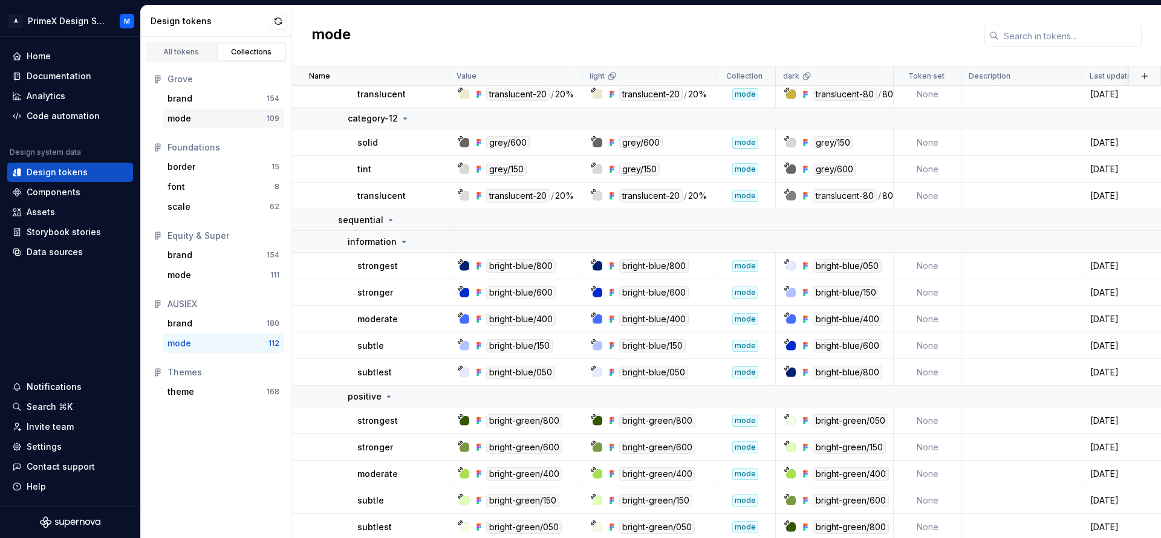
click at [202, 125] on div "mode 109" at bounding box center [224, 118] width 122 height 19
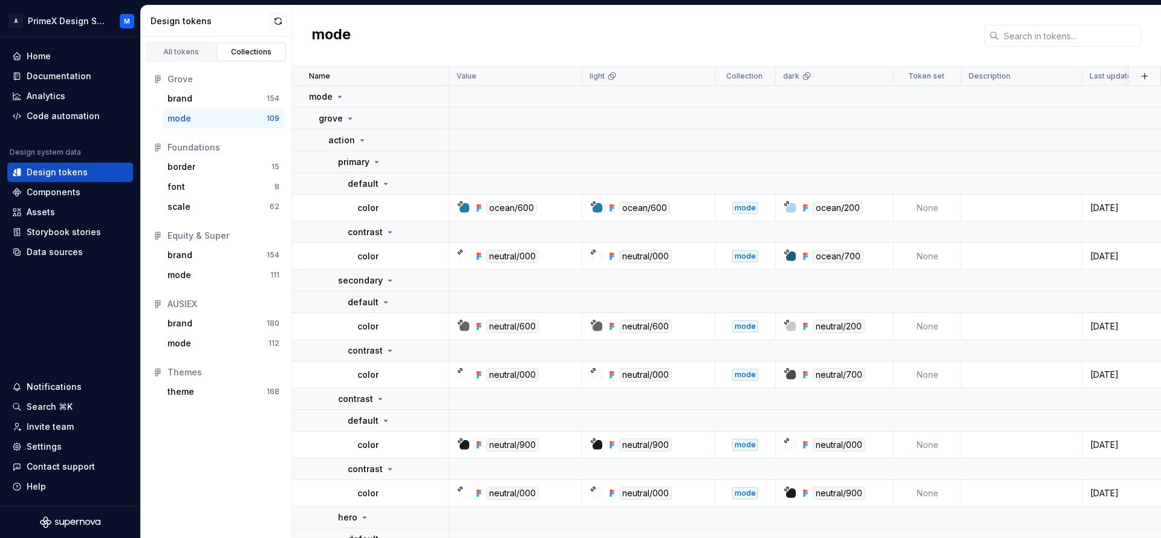
click at [876, 74] on html "A PrimeX Design System M Home Documentation Analytics Code automation Design sy…" at bounding box center [580, 269] width 1161 height 538
